Goal: Navigation & Orientation: Find specific page/section

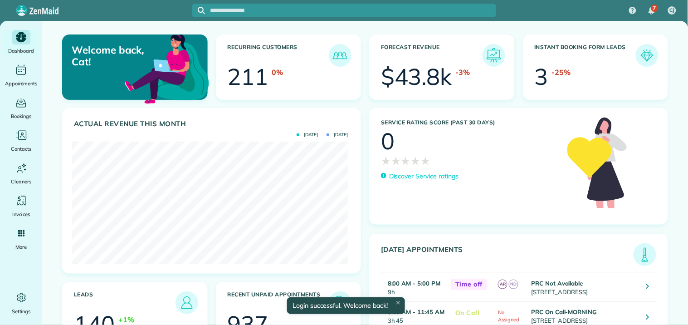
scroll to position [123, 276]
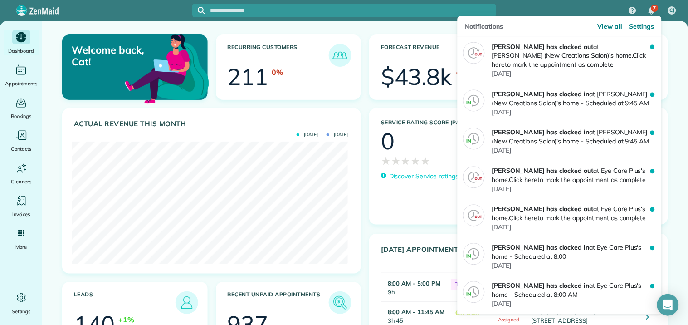
click at [652, 10] on div "7" at bounding box center [655, 8] width 7 height 7
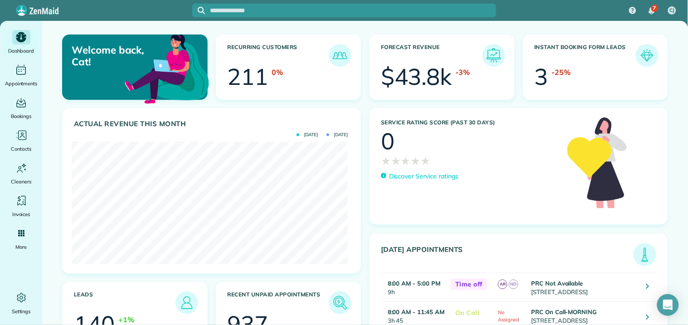
drag, startPoint x: 584, startPoint y: 8, endPoint x: 640, endPoint y: 10, distance: 56.3
click at [585, 9] on div "7 CJ" at bounding box center [344, 10] width 688 height 21
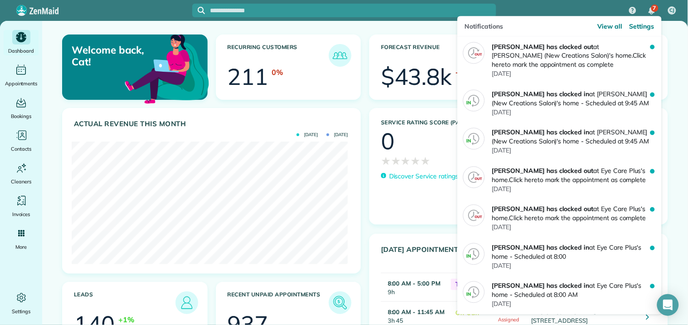
click at [657, 8] on span "7" at bounding box center [654, 8] width 3 height 7
click at [618, 25] on span "View all" at bounding box center [610, 26] width 25 height 9
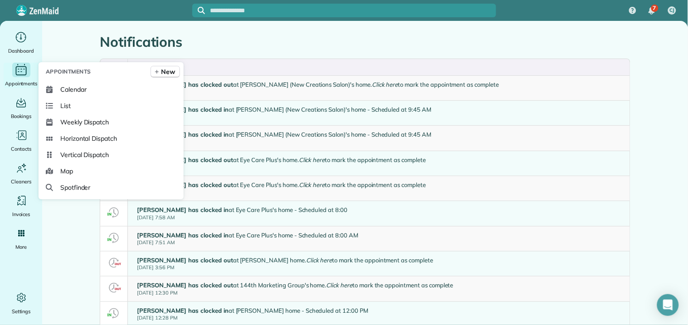
click at [19, 68] on icon "Main" at bounding box center [21, 70] width 14 height 14
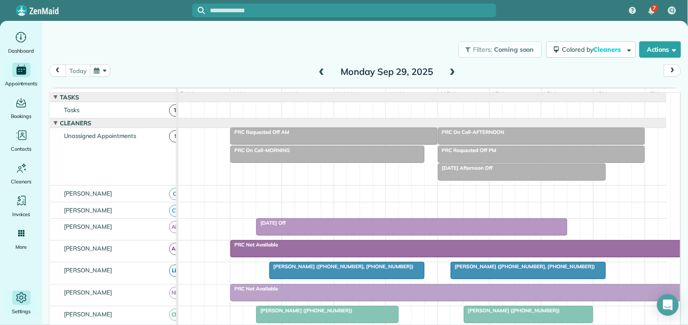
click at [21, 298] on icon "Main" at bounding box center [22, 298] width 14 height 14
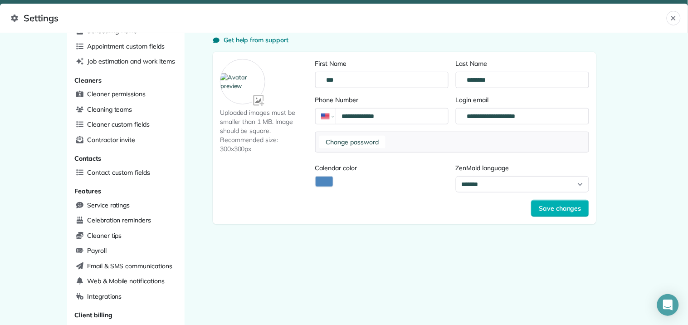
scroll to position [151, 0]
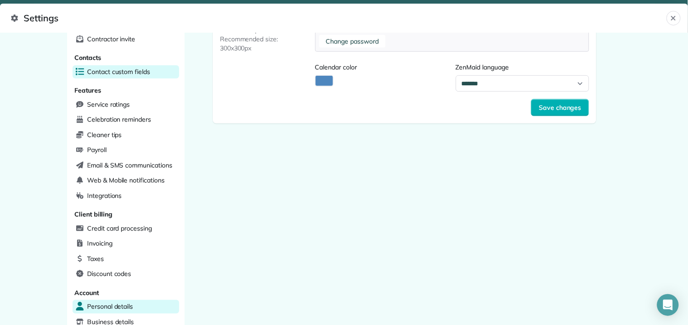
click at [113, 69] on span "Contact custom fields" at bounding box center [118, 71] width 63 height 9
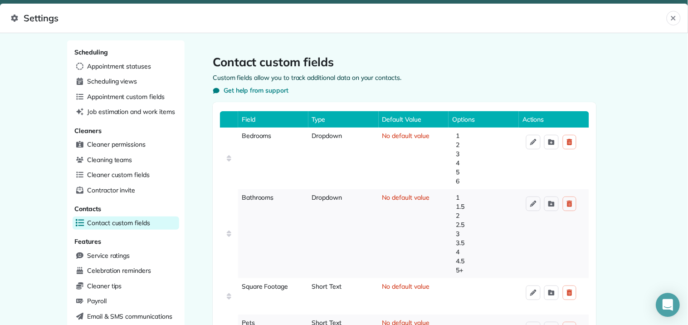
click at [673, 308] on icon "Open Intercom Messenger" at bounding box center [668, 305] width 10 height 12
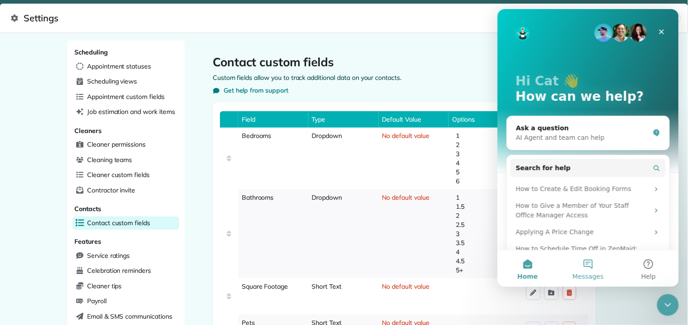
click at [584, 262] on button "Messages" at bounding box center [588, 268] width 60 height 36
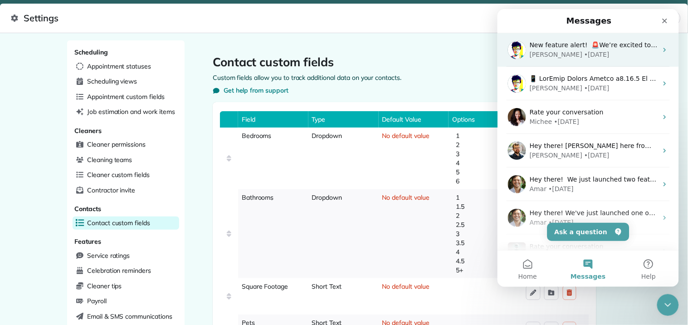
click at [618, 53] on div "Alexandre • 4d ago" at bounding box center [594, 54] width 128 height 10
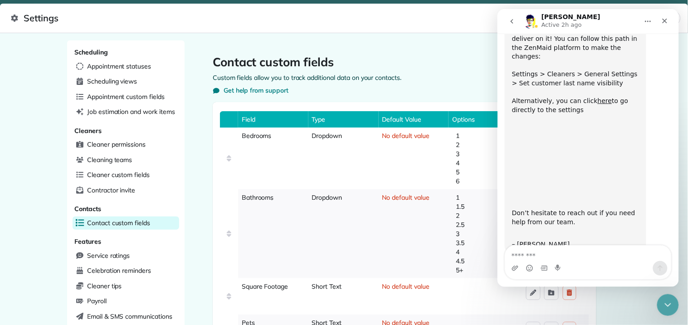
scroll to position [194, 0]
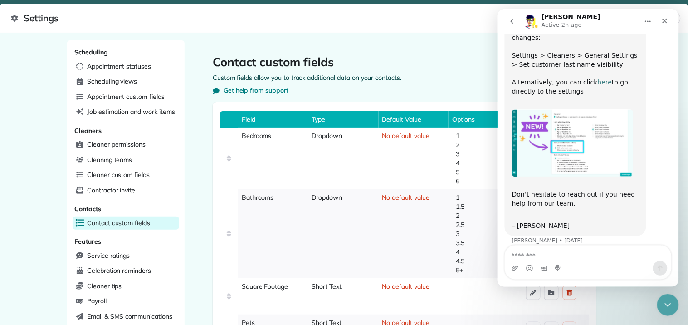
click at [598, 78] on link "here" at bounding box center [605, 81] width 15 height 7
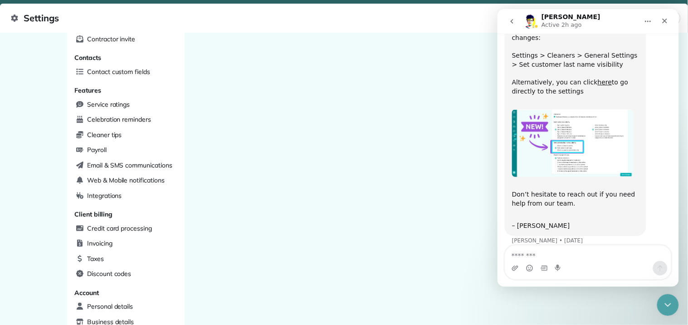
scroll to position [50, 0]
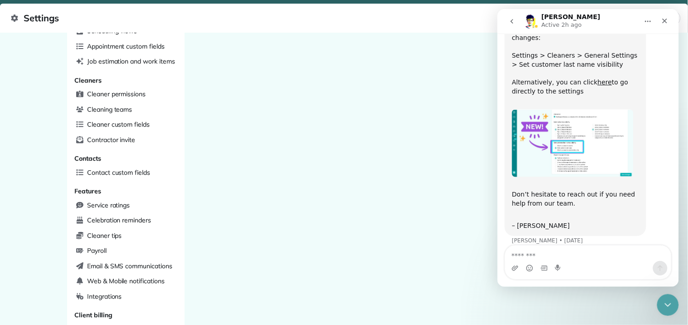
click at [565, 128] on img "Alexandre says…" at bounding box center [573, 143] width 122 height 68
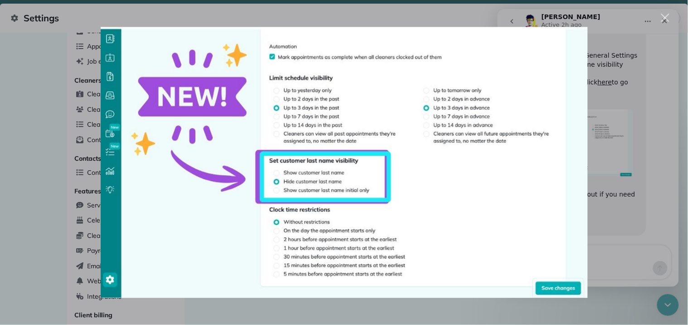
click at [505, 152] on img "Close" at bounding box center [344, 162] width 487 height 271
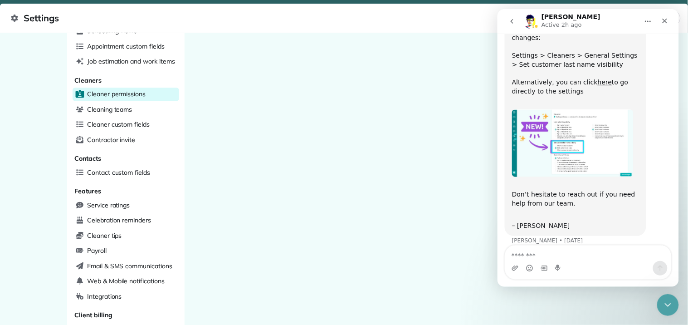
click at [120, 93] on span "Cleaner permissions" at bounding box center [116, 93] width 59 height 9
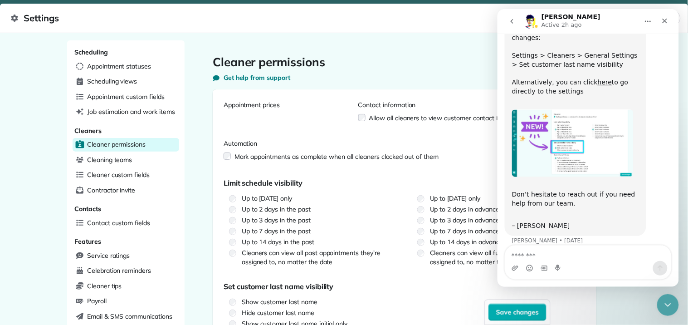
scroll to position [201, 0]
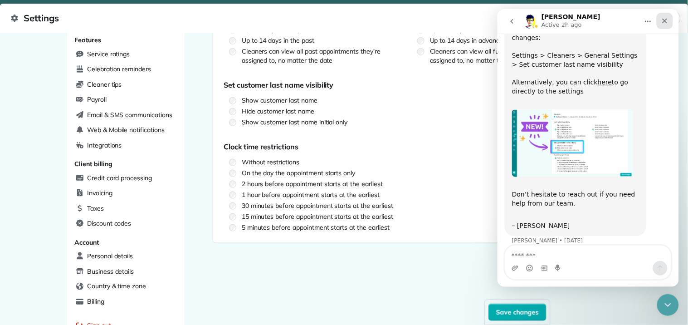
click at [667, 17] on icon "Close" at bounding box center [664, 20] width 7 height 7
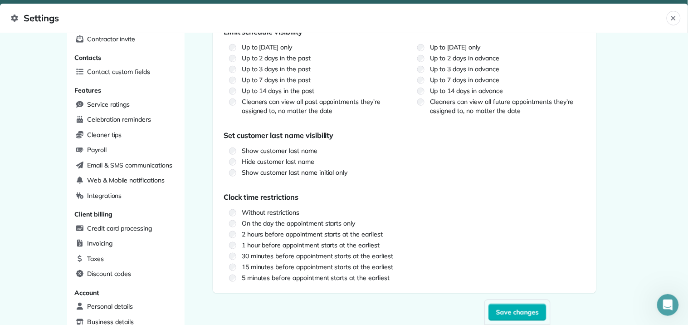
scroll to position [0, 0]
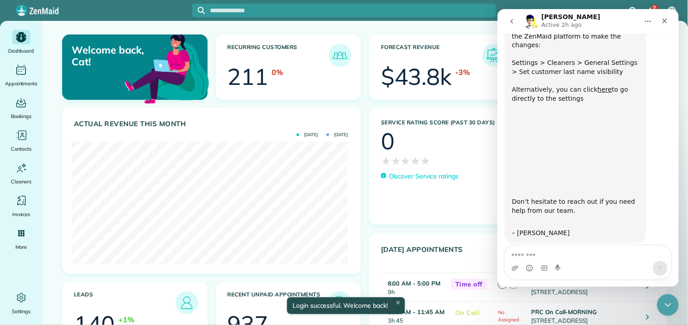
scroll to position [194, 0]
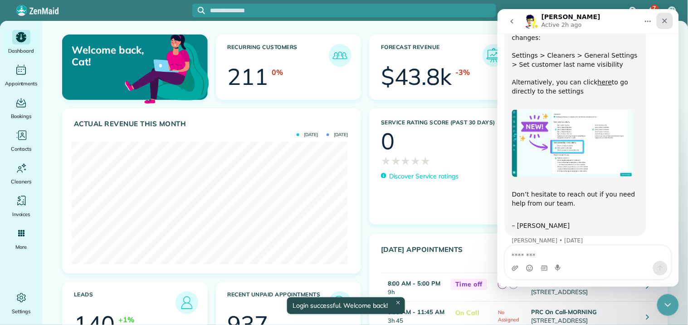
click at [666, 18] on icon "Close" at bounding box center [664, 20] width 7 height 7
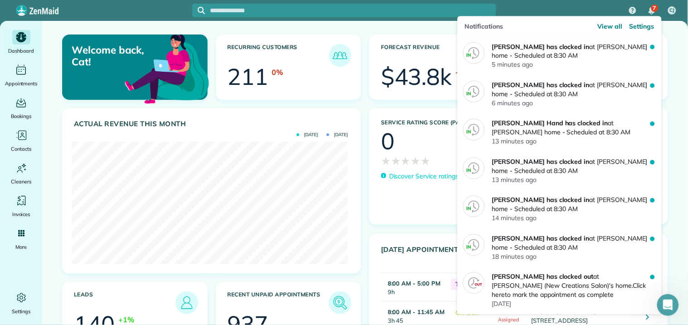
click at [651, 7] on img "7 unread notifications" at bounding box center [652, 10] width 6 height 7
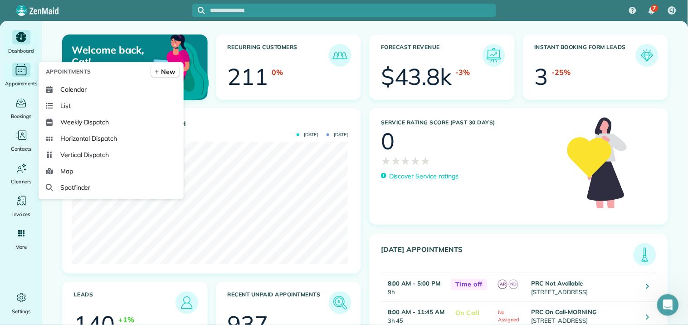
click at [22, 71] on icon "Main" at bounding box center [21, 71] width 2 height 0
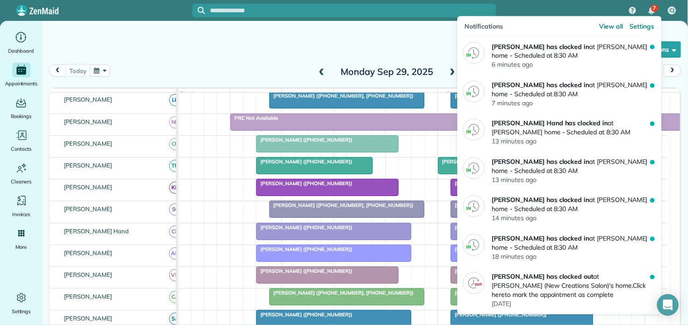
click at [648, 6] on div "7" at bounding box center [652, 11] width 19 height 20
click at [611, 28] on span "View all" at bounding box center [611, 26] width 24 height 9
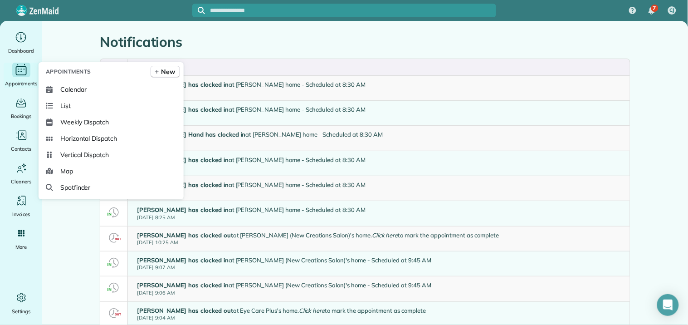
click at [12, 79] on span "Appointments" at bounding box center [21, 83] width 33 height 9
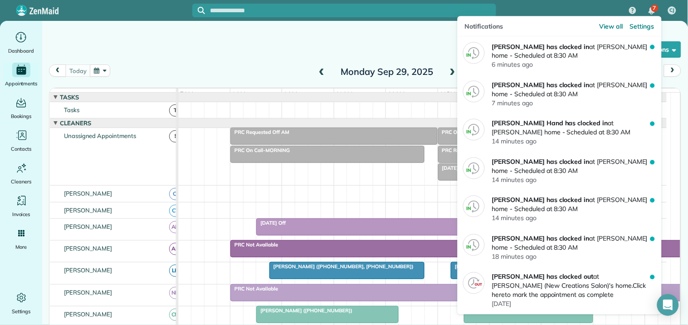
click at [651, 10] on img "7 unread notifications" at bounding box center [652, 10] width 6 height 7
click at [652, 10] on div "7" at bounding box center [652, 11] width 19 height 20
click at [653, 9] on div "7" at bounding box center [655, 8] width 7 height 7
click at [618, 28] on span "View all" at bounding box center [611, 26] width 24 height 9
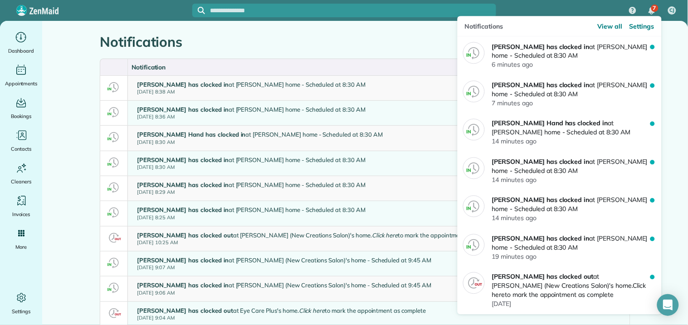
click at [653, 9] on div "7" at bounding box center [655, 8] width 7 height 7
click at [643, 25] on span "Settings" at bounding box center [642, 26] width 25 height 9
click at [654, 7] on span "7" at bounding box center [654, 8] width 3 height 7
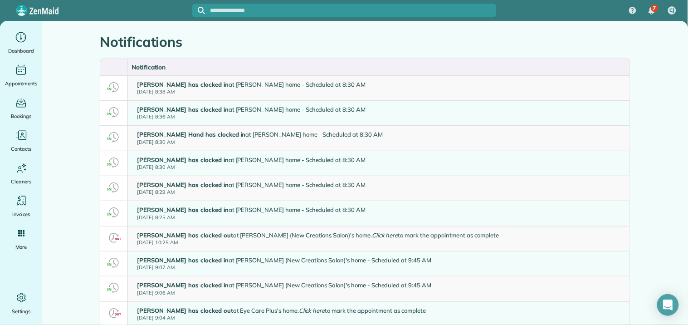
click at [357, 43] on h1 "Notifications" at bounding box center [365, 41] width 531 height 15
click at [69, 27] on main "Notifications Notification Stephanie Allen has clocked in at Kim Airhart's home…" at bounding box center [365, 173] width 646 height 304
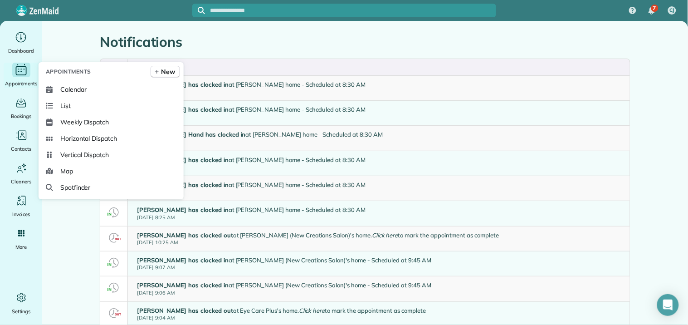
click at [23, 73] on icon "Main" at bounding box center [21, 70] width 14 height 14
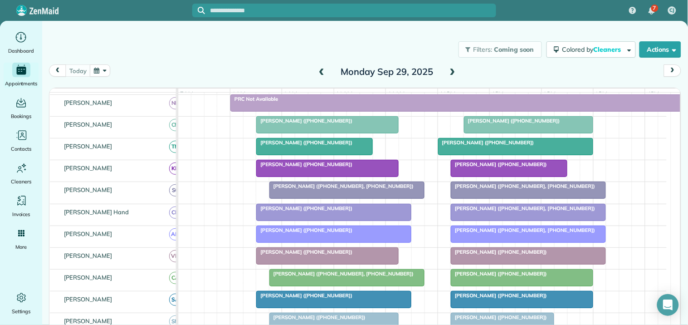
scroll to position [201, 0]
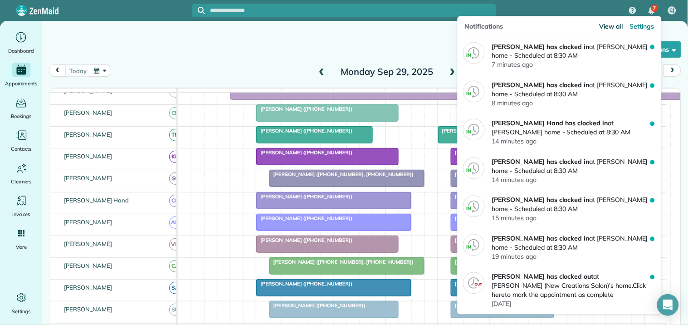
click at [604, 26] on span "View all" at bounding box center [611, 26] width 24 height 9
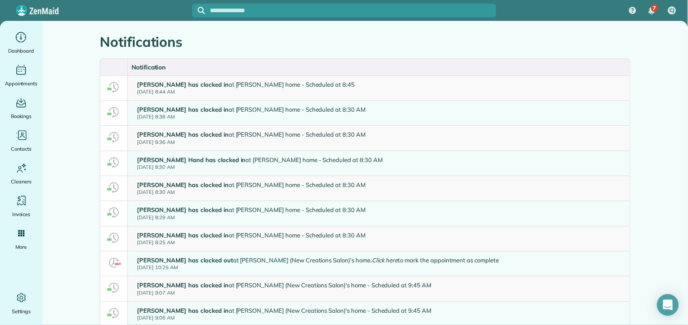
click at [286, 37] on h1 "Notifications" at bounding box center [365, 41] width 531 height 15
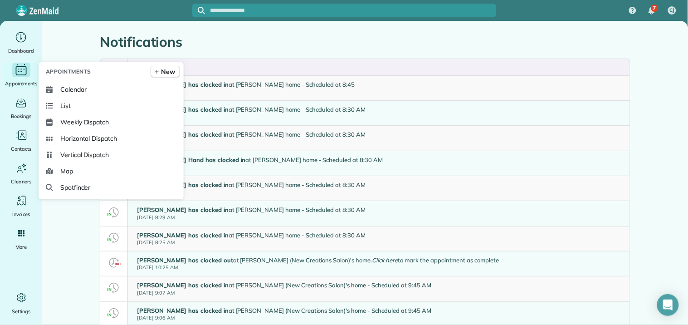
click at [23, 73] on icon "Main" at bounding box center [21, 70] width 14 height 14
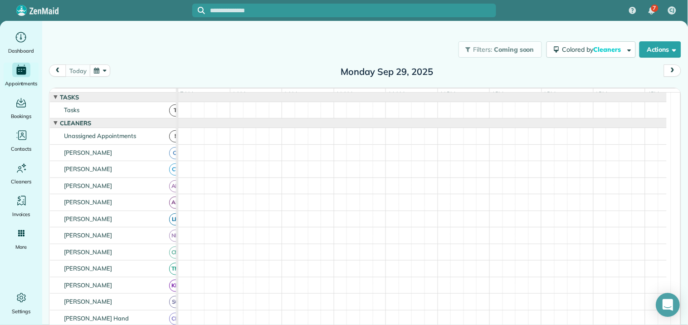
click at [670, 306] on icon "Open Intercom Messenger" at bounding box center [668, 305] width 10 height 12
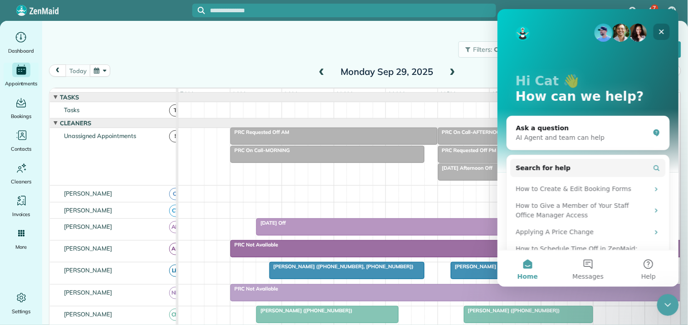
click at [663, 29] on icon "Close" at bounding box center [661, 31] width 5 height 5
